Goal: Check status

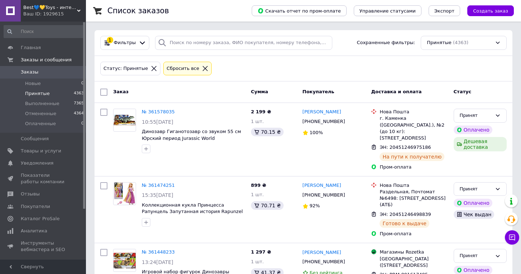
click at [156, 111] on link "№ 361578035" at bounding box center [158, 111] width 33 height 5
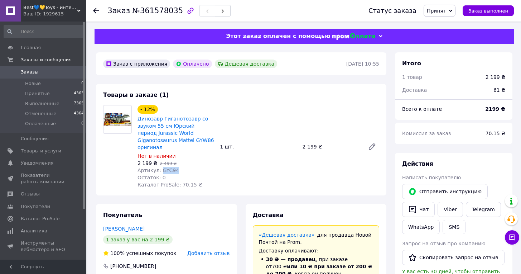
drag, startPoint x: 176, startPoint y: 164, endPoint x: 161, endPoint y: 163, distance: 14.7
click at [161, 167] on span "Артикул: GYC94" at bounding box center [159, 170] width 42 height 6
copy span "GYC94"
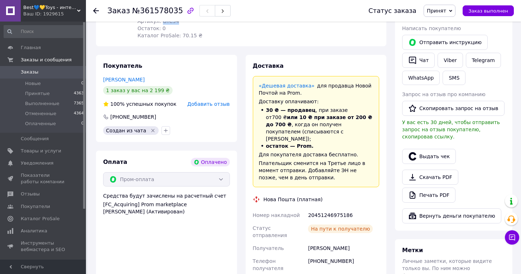
scroll to position [150, 0]
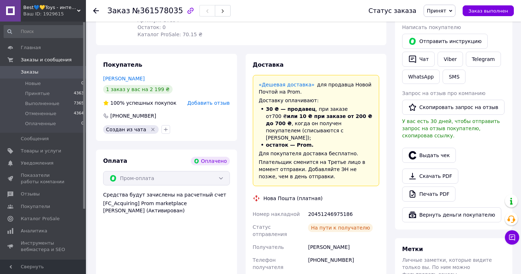
click at [348, 207] on div "20451246975186" at bounding box center [344, 213] width 74 height 13
drag, startPoint x: 354, startPoint y: 199, endPoint x: 320, endPoint y: 200, distance: 34.0
copy div "Номер накладной 20451246975186"
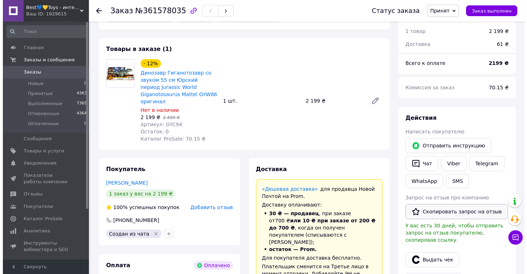
scroll to position [67, 0]
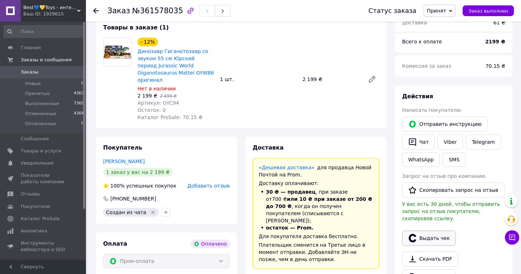
click at [443, 239] on button "Выдать чек" at bounding box center [429, 237] width 54 height 15
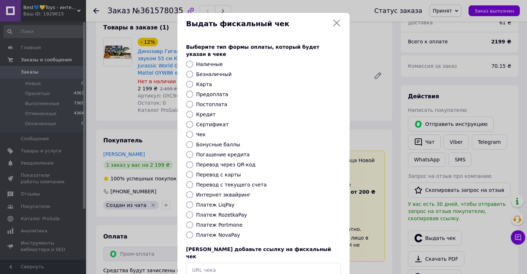
scroll to position [12, 0]
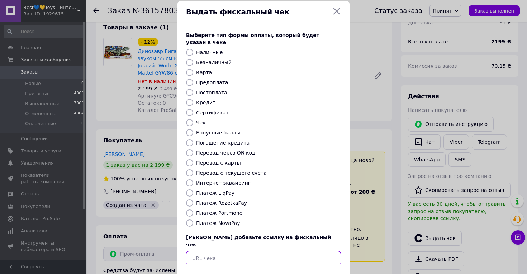
click at [275, 251] on input "text" at bounding box center [263, 258] width 155 height 14
paste input "[URL][DOMAIN_NAME]"
type input "[URL][DOMAIN_NAME]"
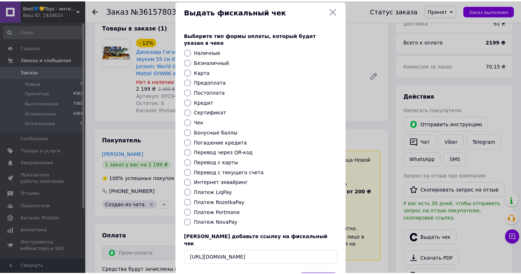
scroll to position [0, 0]
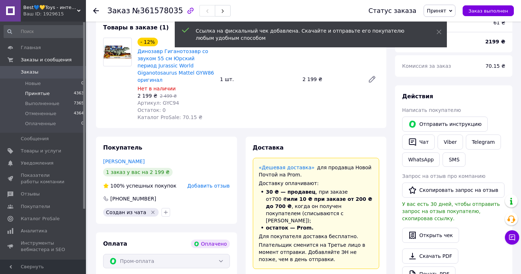
click at [38, 97] on li "Принятые 4363" at bounding box center [44, 94] width 88 height 10
